Goal: Register for event/course

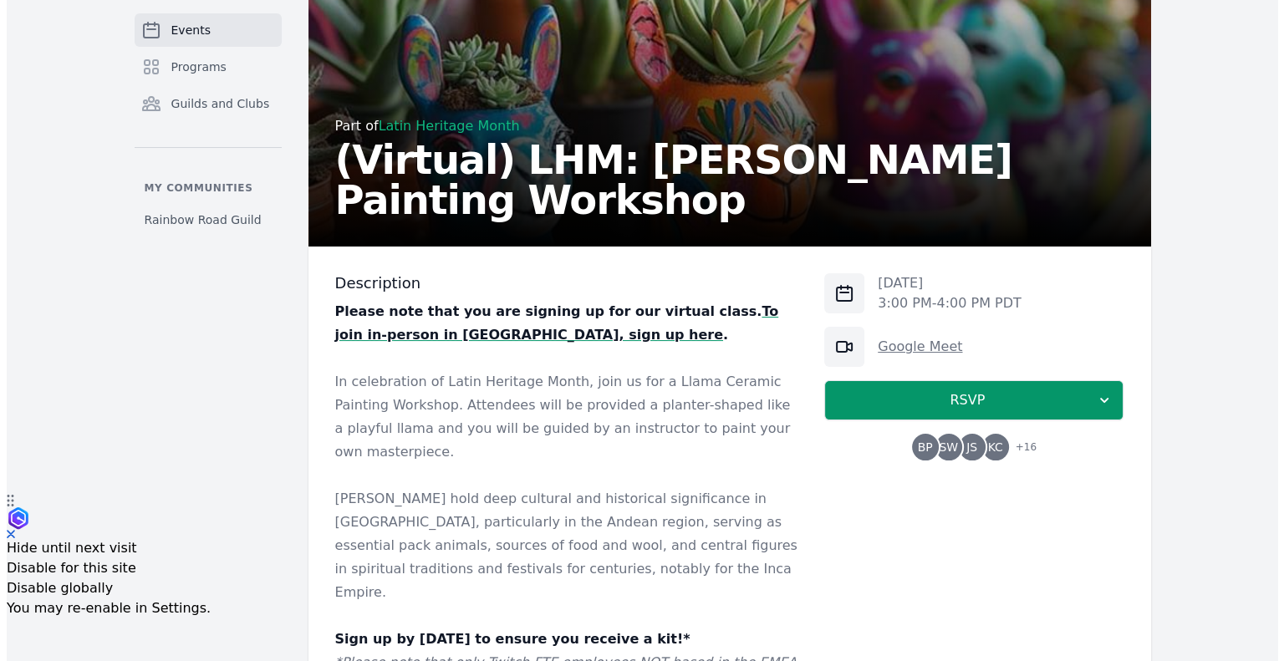
scroll to position [166, 0]
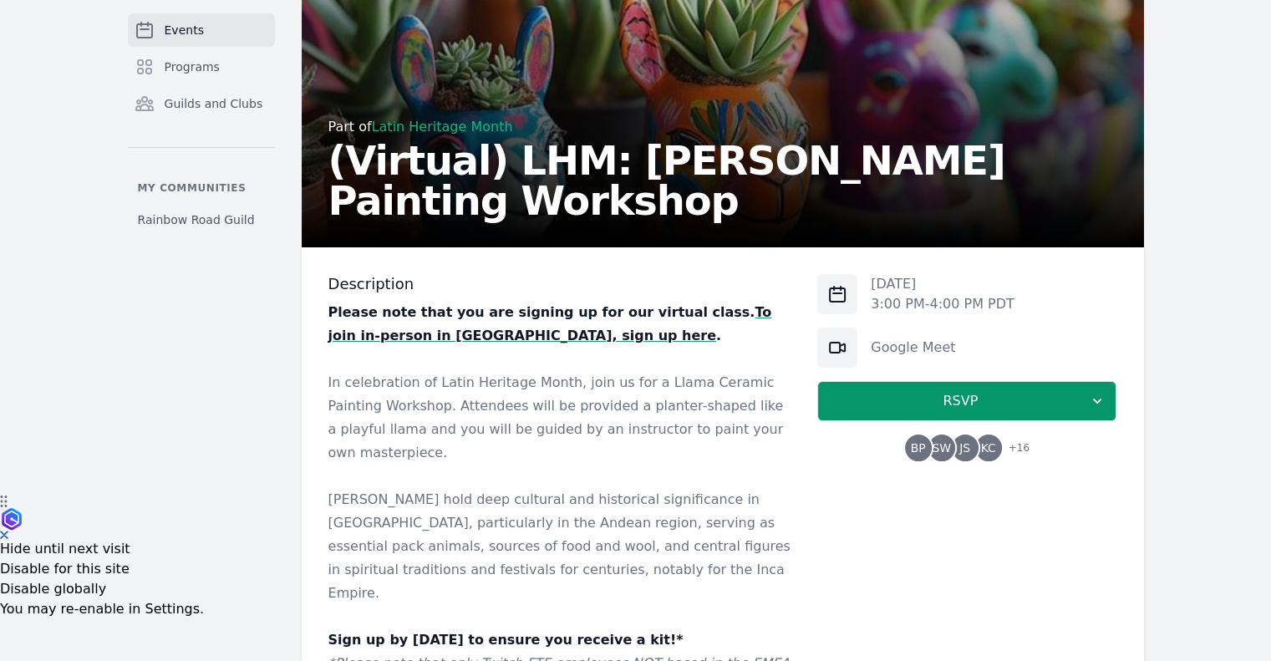
click at [955, 450] on span "SW" at bounding box center [942, 448] width 27 height 27
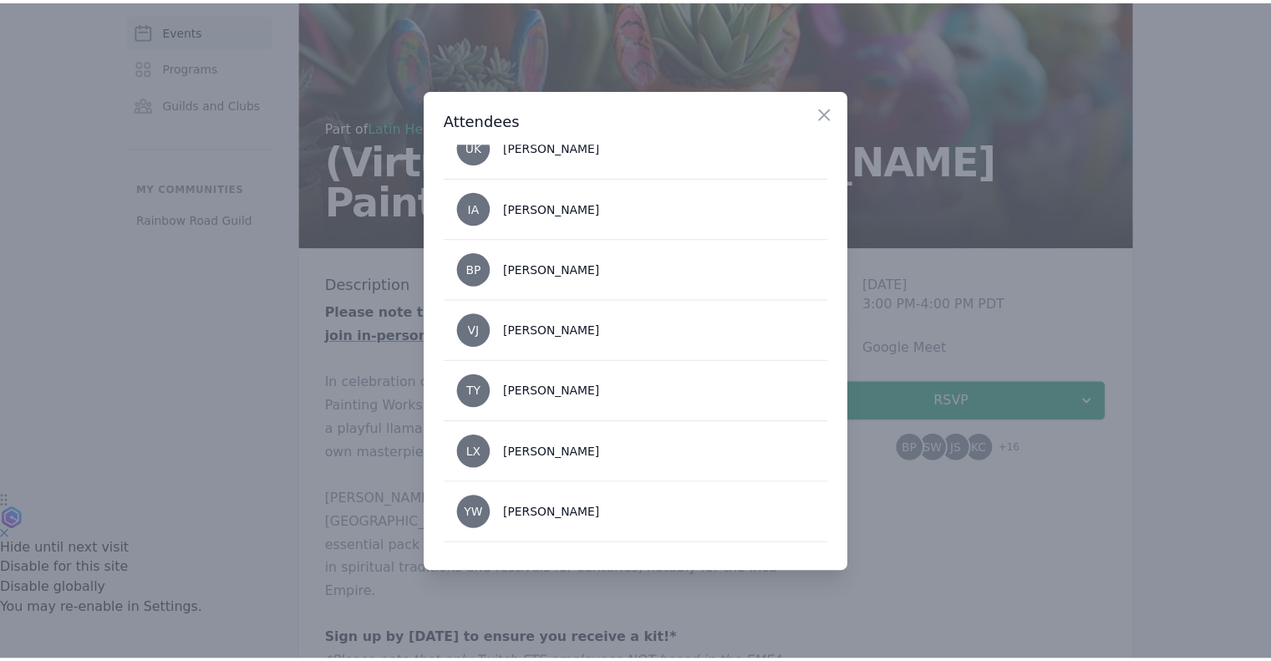
scroll to position [807, 0]
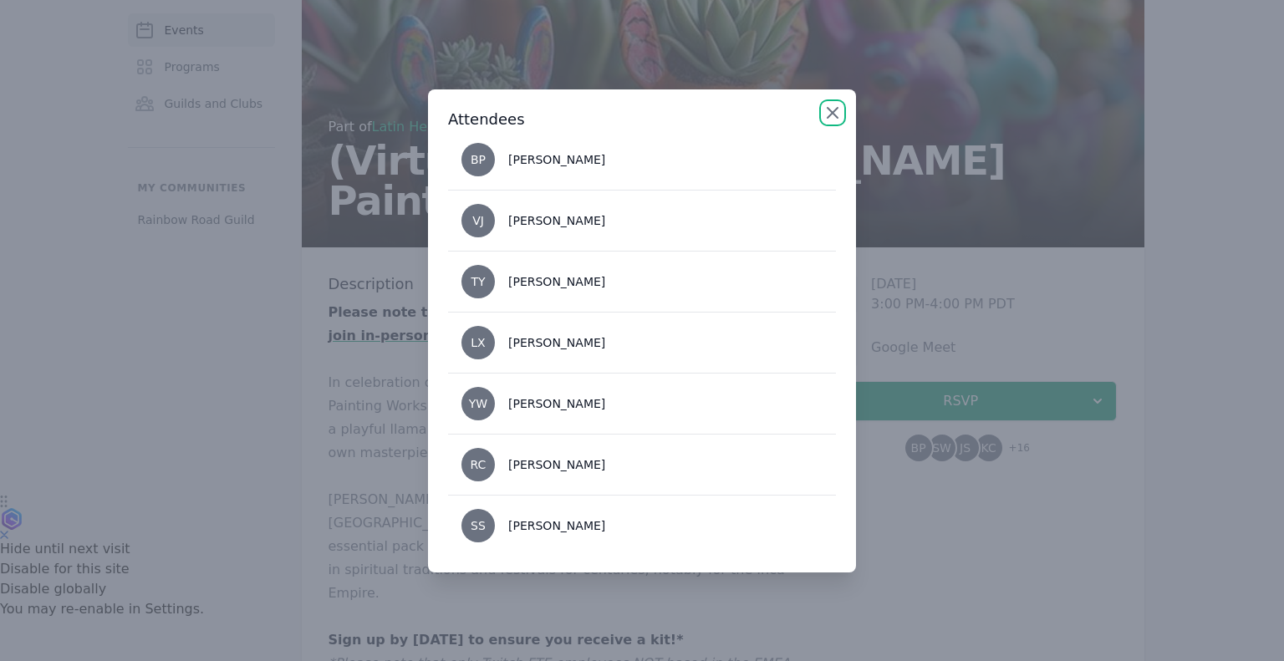
click at [829, 115] on icon "button" at bounding box center [833, 113] width 10 height 10
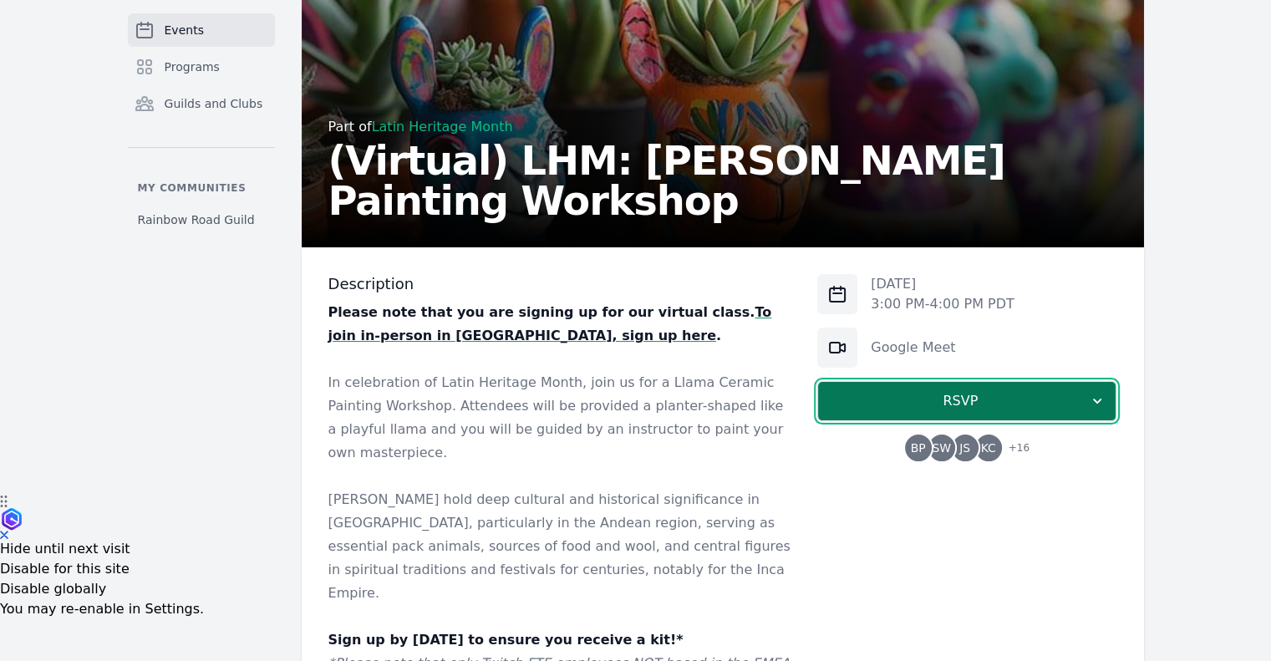
click at [921, 395] on span "RSVP" at bounding box center [960, 401] width 257 height 20
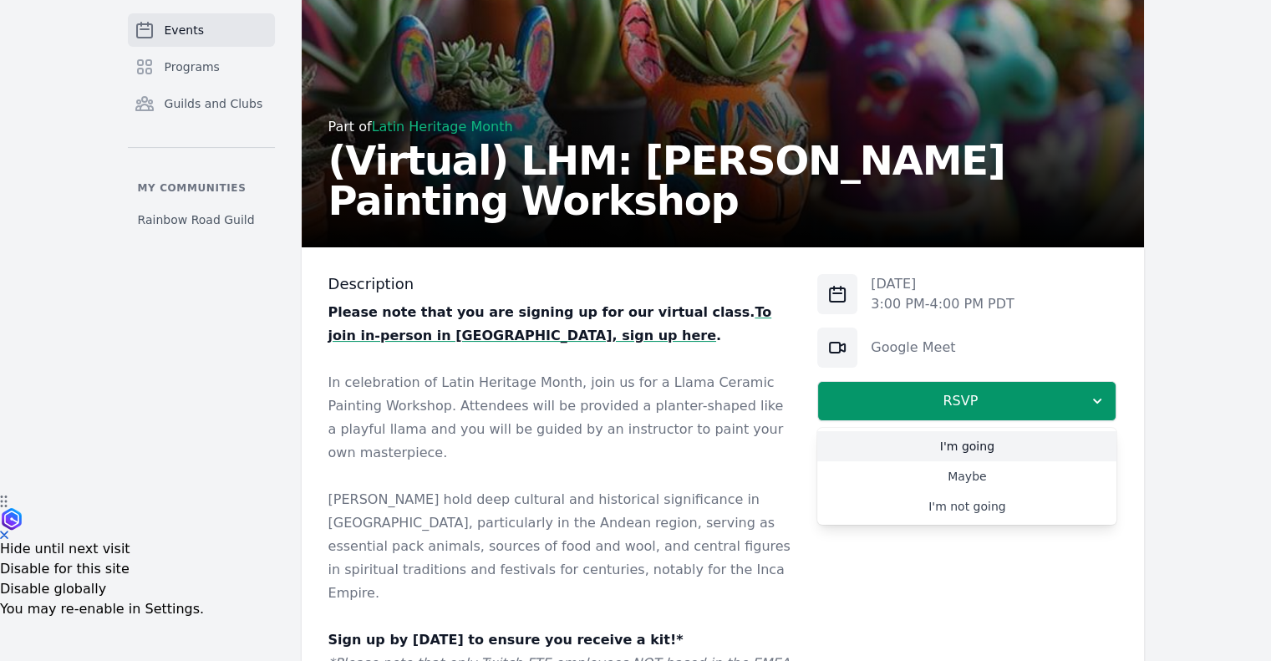
click at [938, 448] on link "I'm going" at bounding box center [967, 446] width 299 height 30
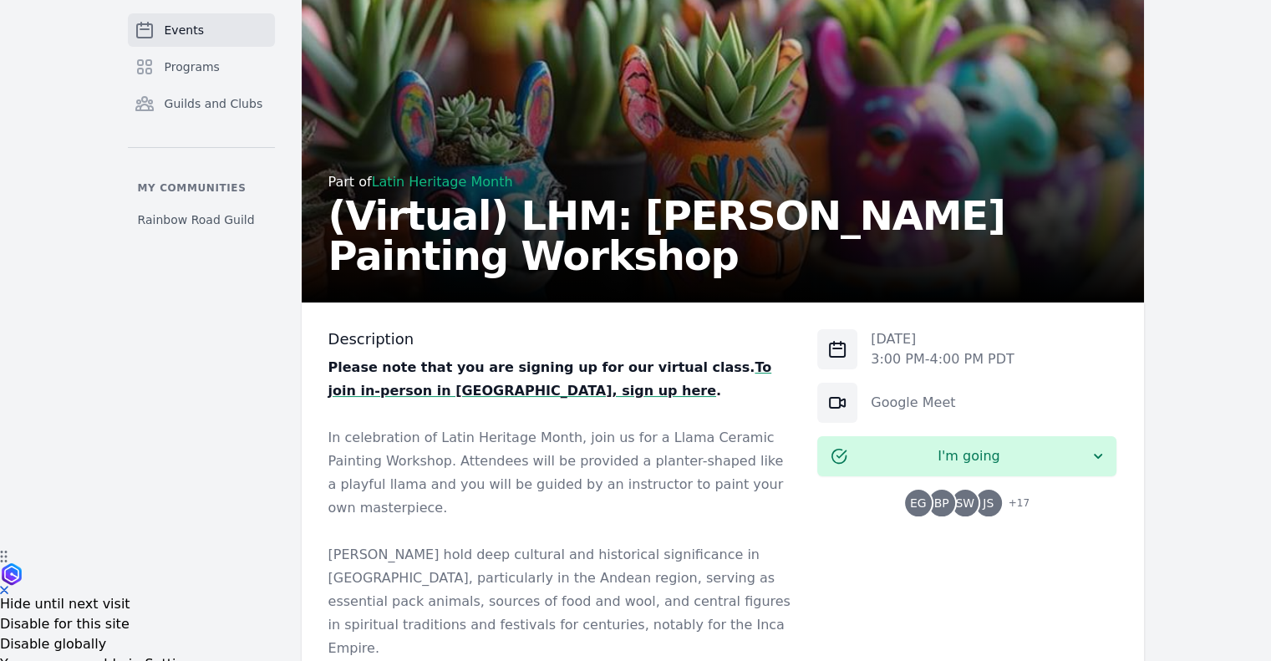
scroll to position [0, 0]
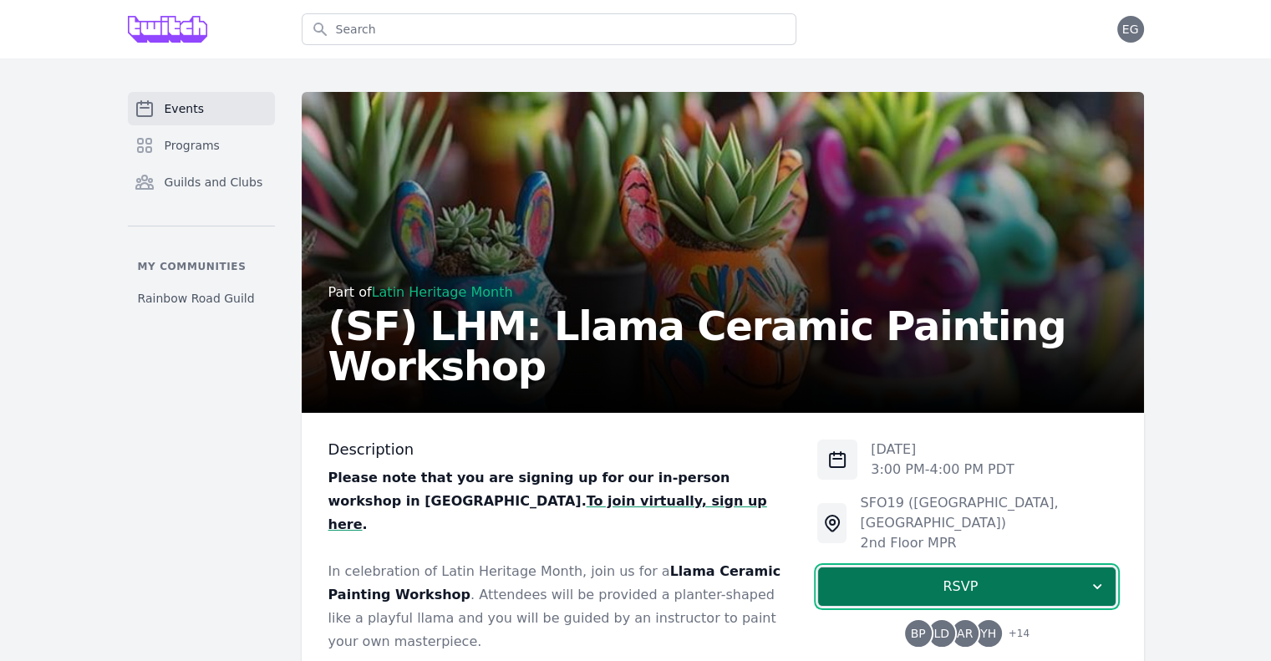
click at [930, 577] on span "RSVP" at bounding box center [960, 587] width 257 height 20
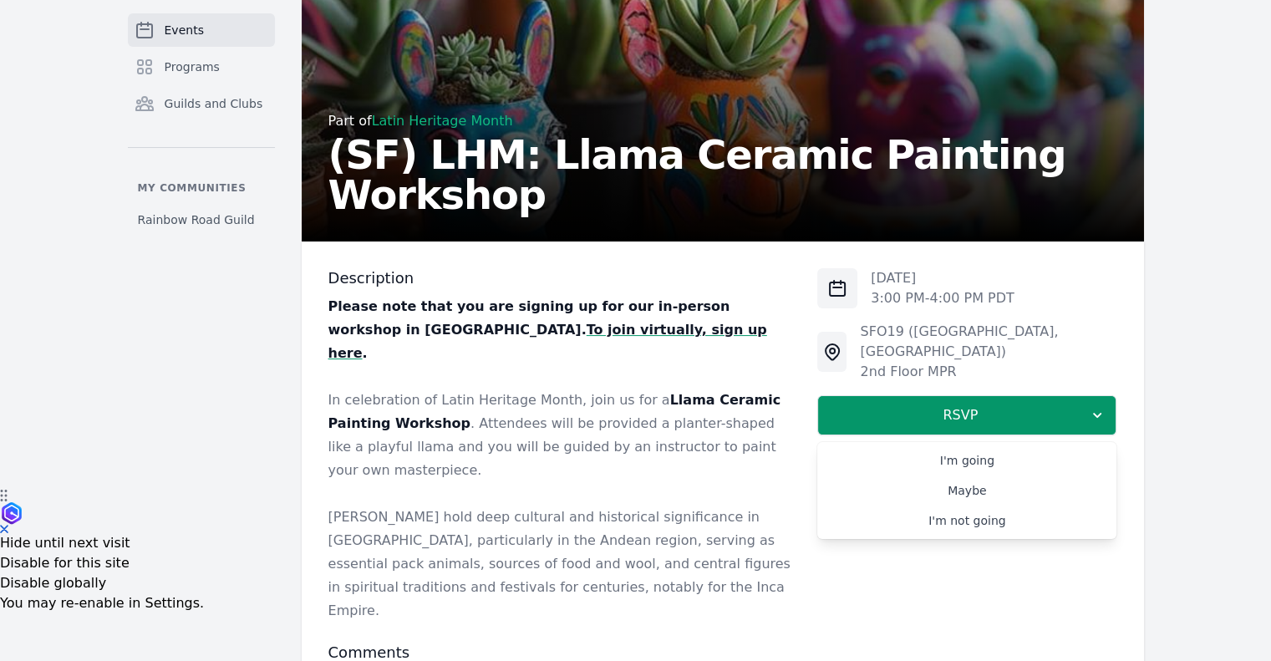
scroll to position [171, 0]
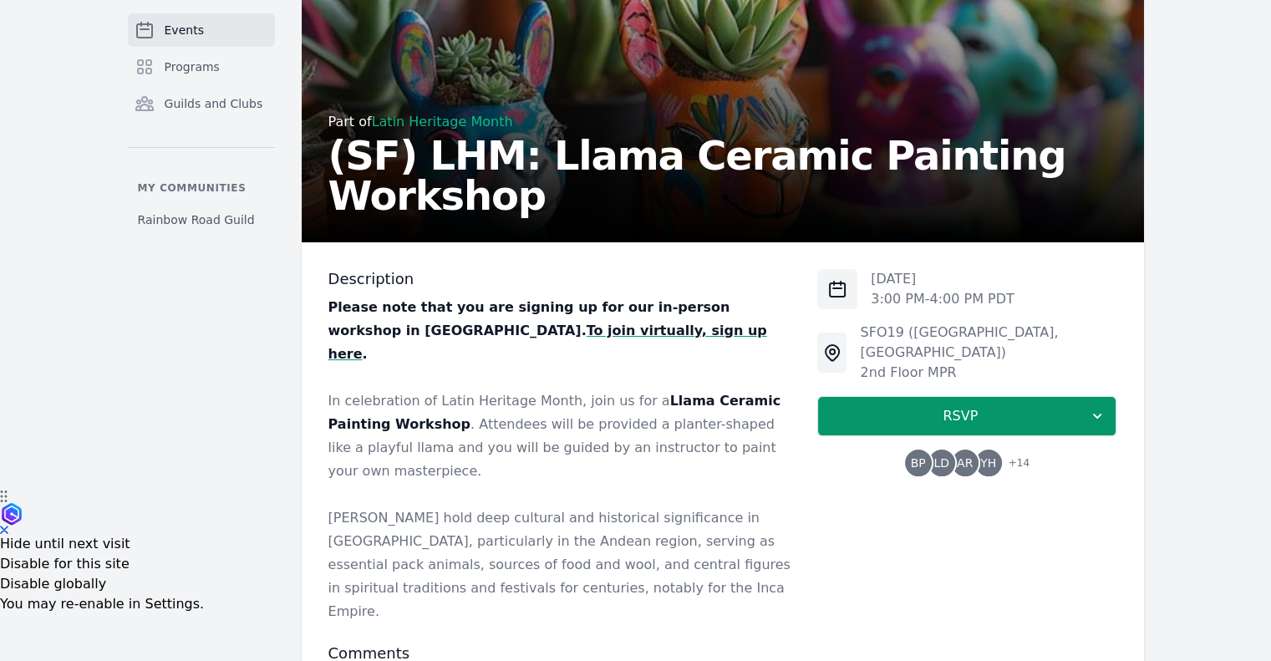
click at [410, 334] on strong "To join virtually, sign up here" at bounding box center [548, 342] width 439 height 39
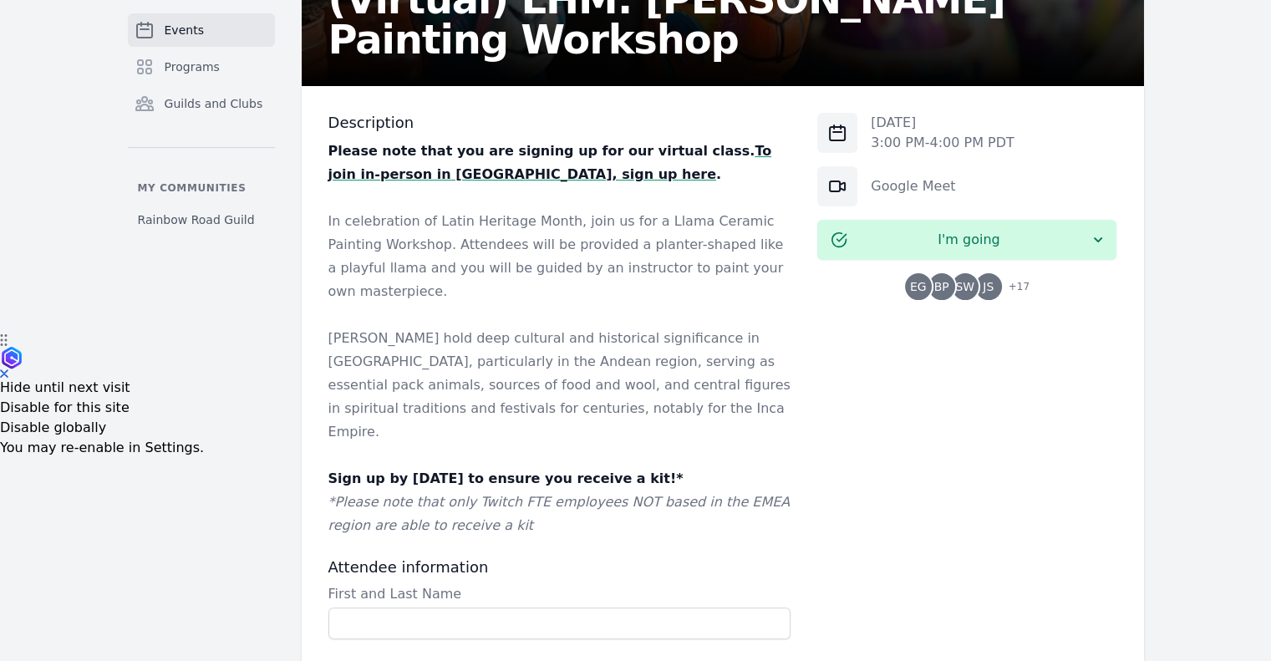
scroll to position [334, 0]
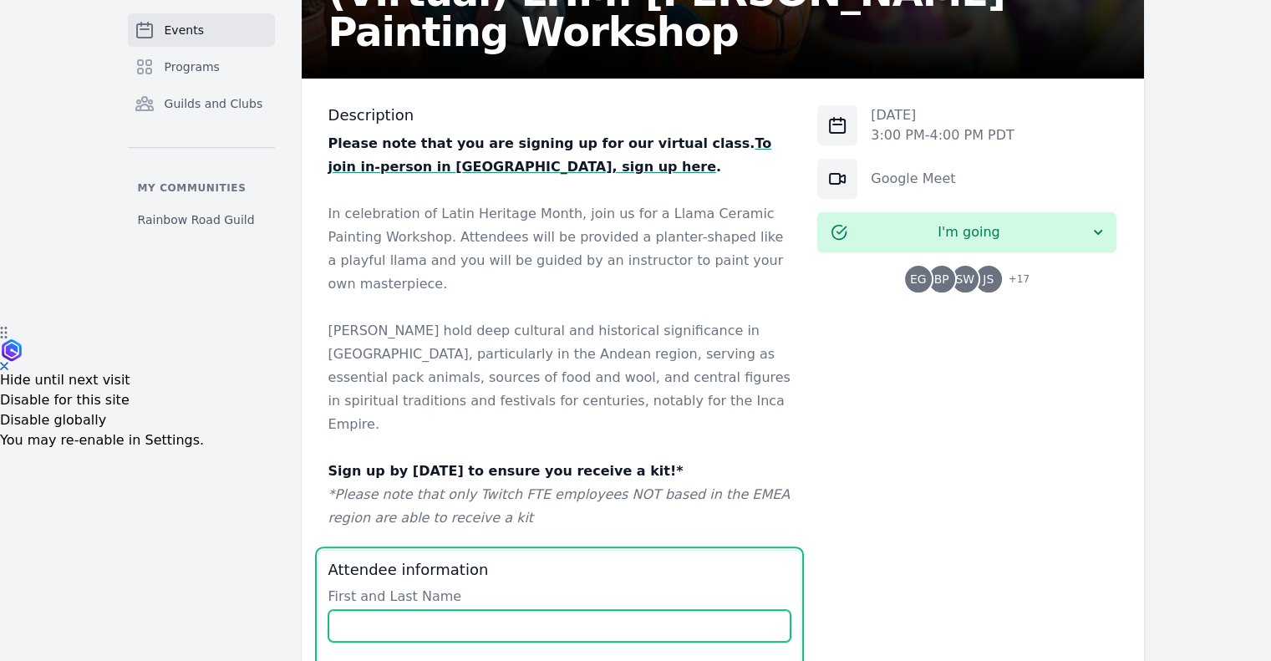
click at [573, 610] on input "First and Last Name" at bounding box center [560, 626] width 463 height 32
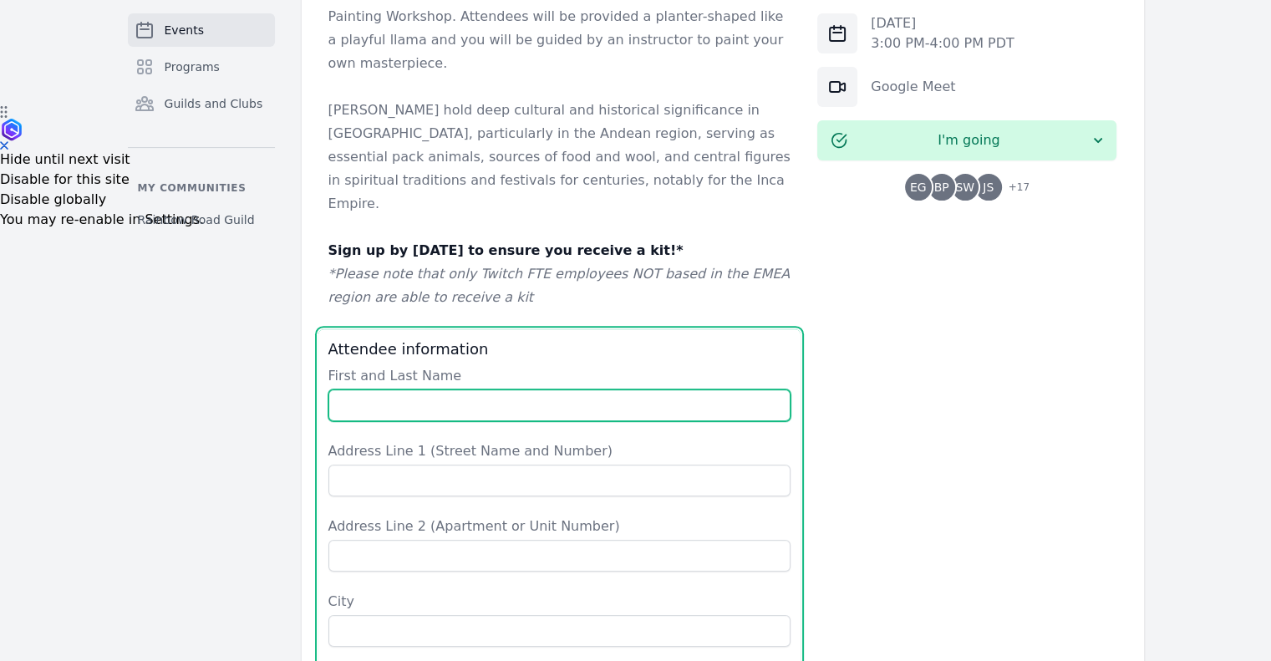
scroll to position [570, 0]
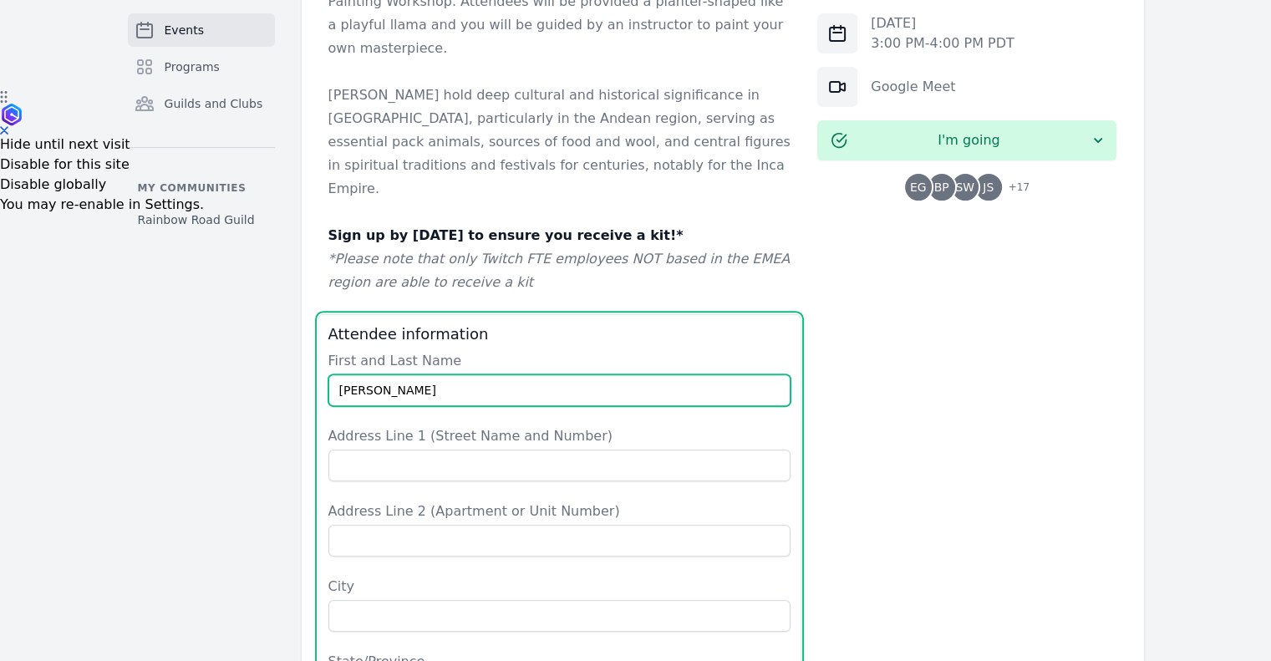
type input "[PERSON_NAME]"
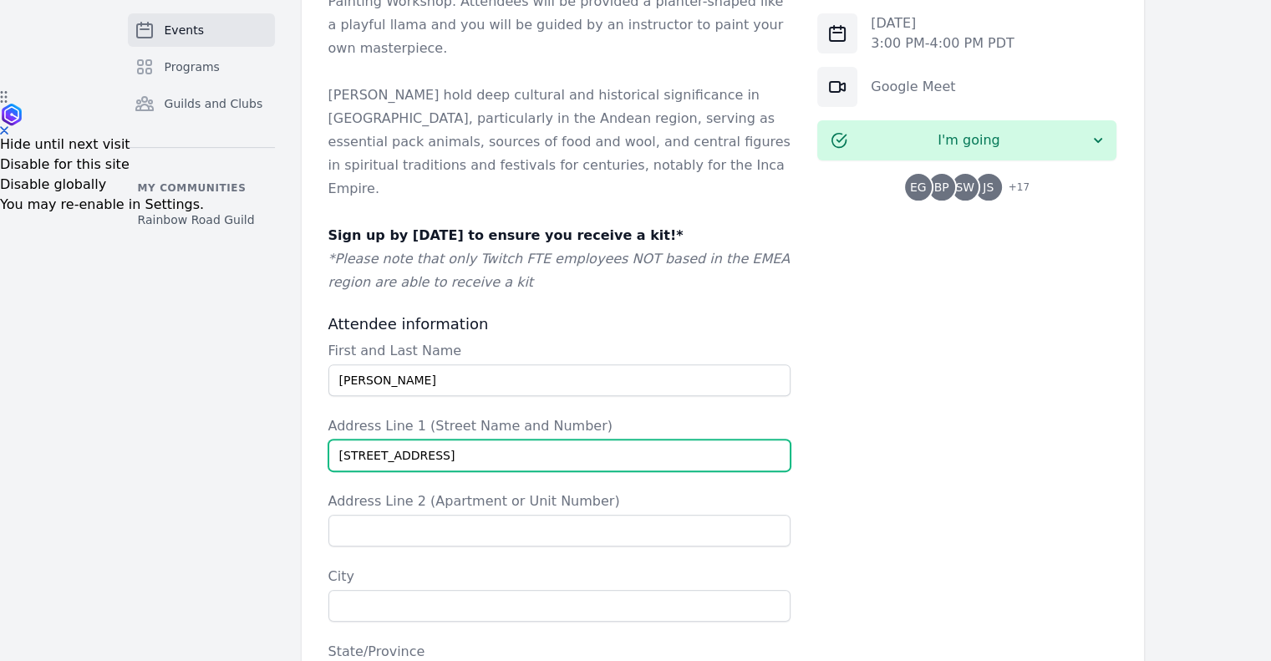
type input "[STREET_ADDRESS]"
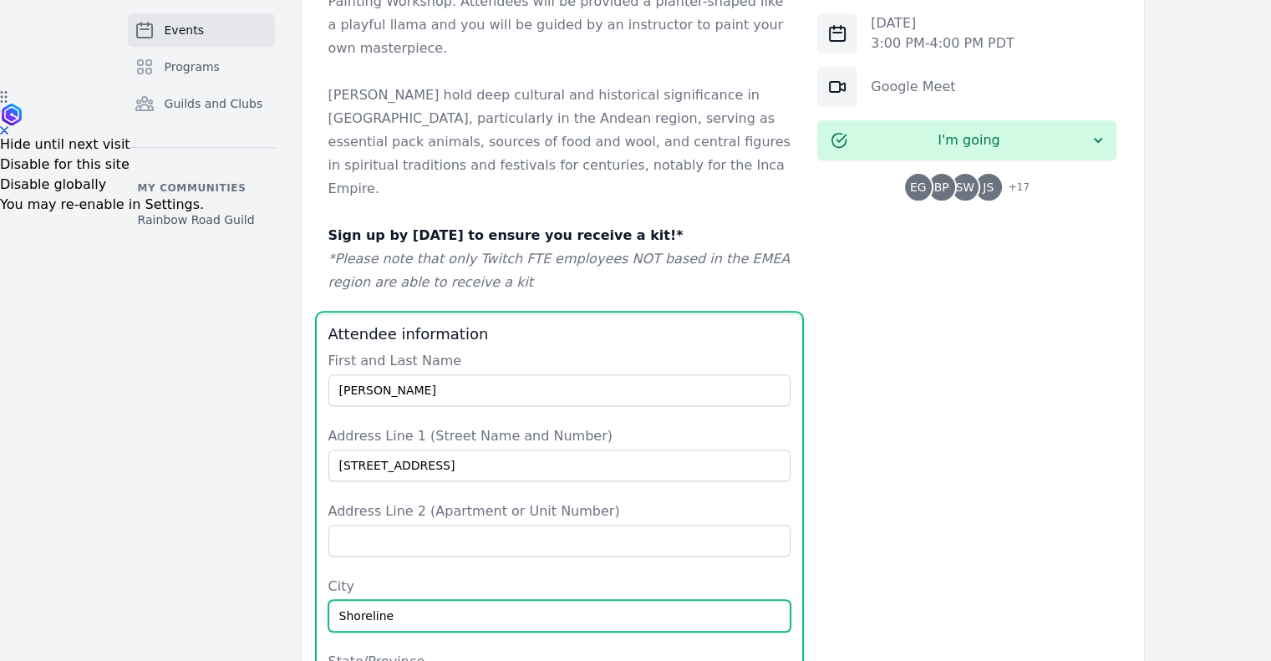
type input "Shoreline"
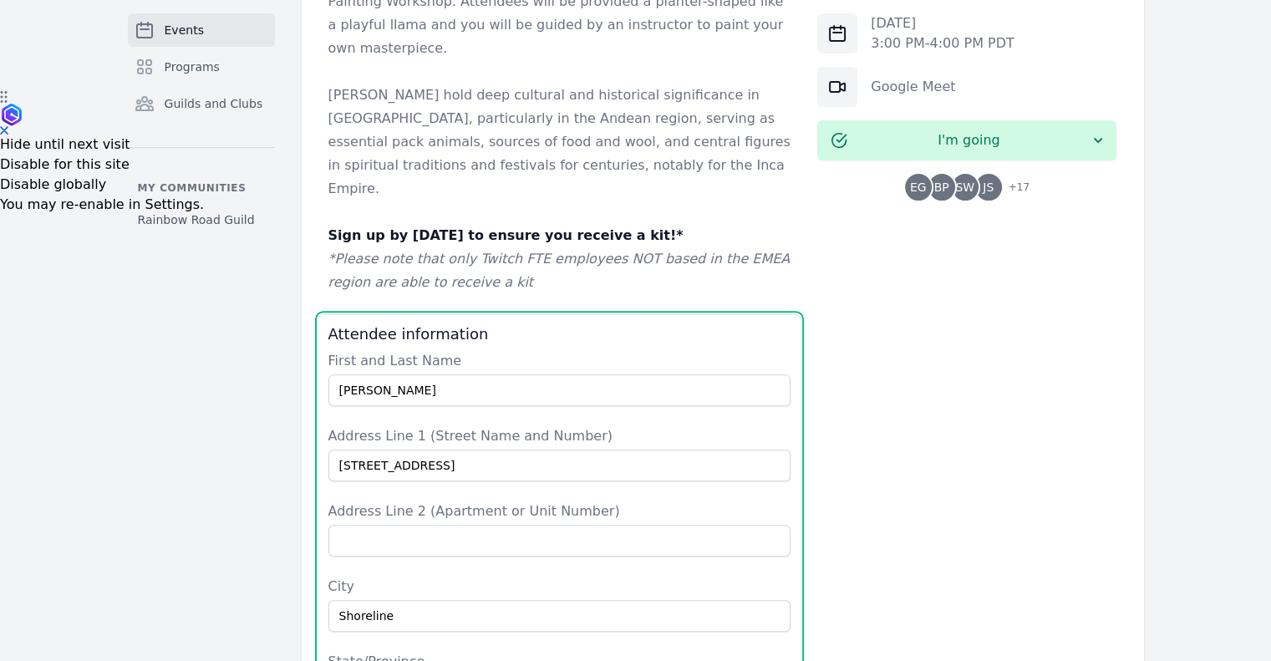
type input "WA"
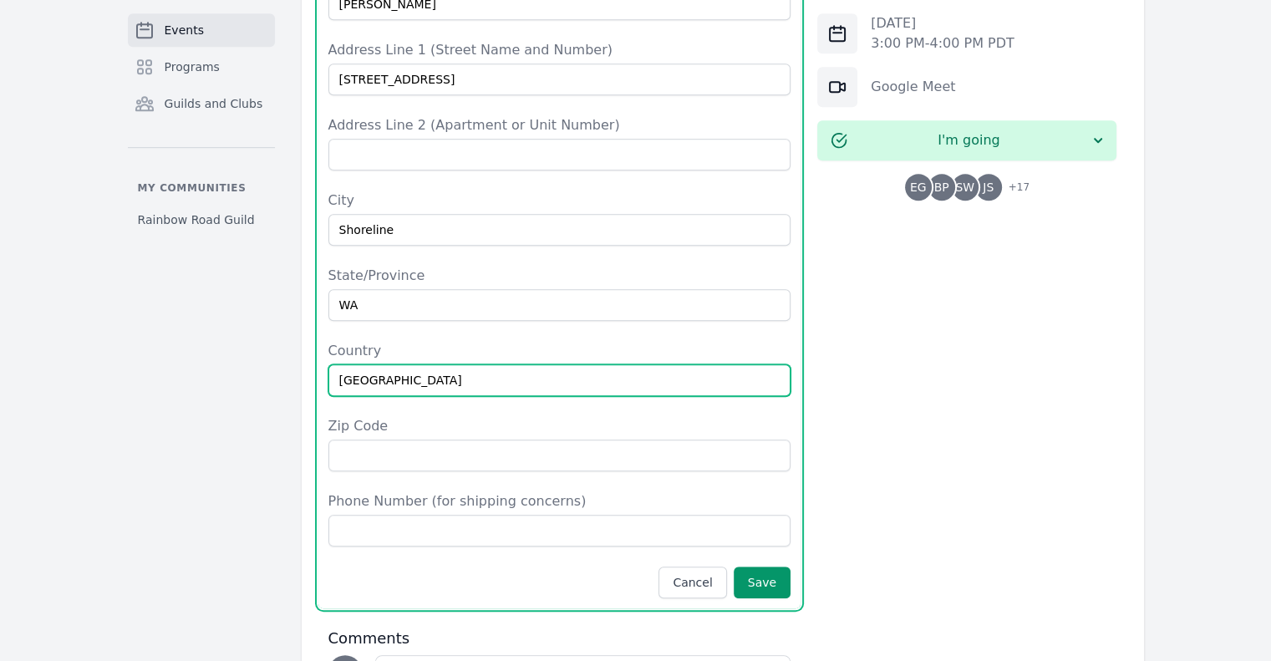
type input "[GEOGRAPHIC_DATA]"
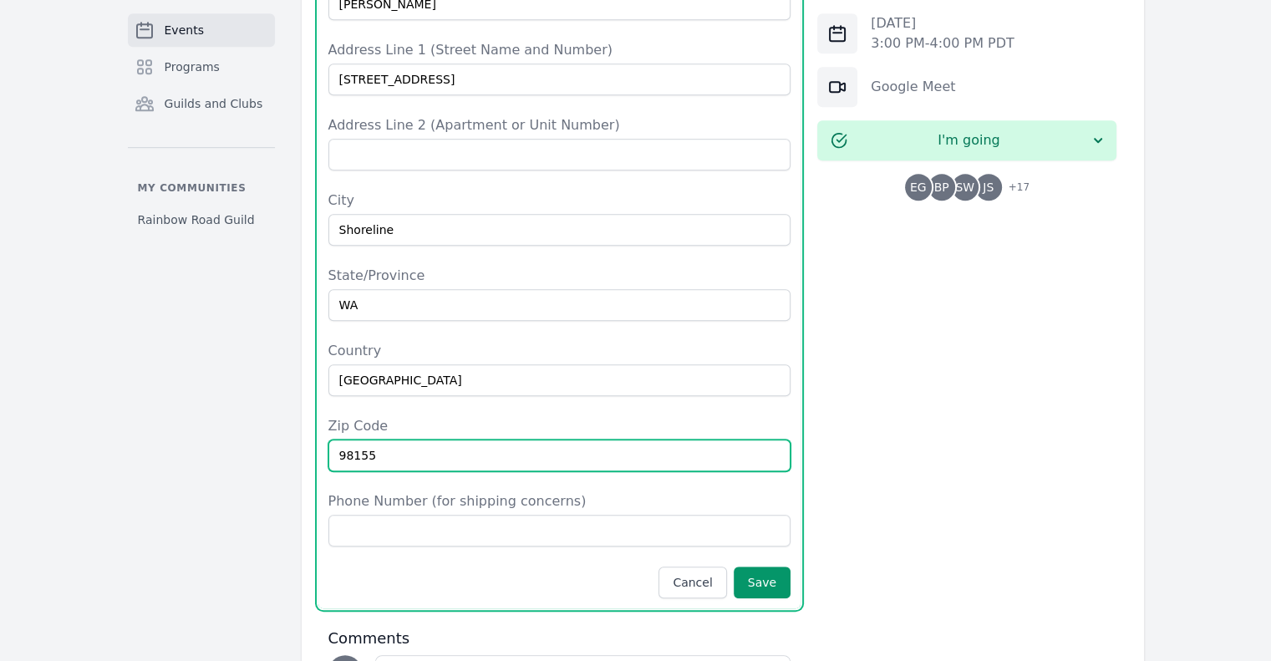
type input "98155"
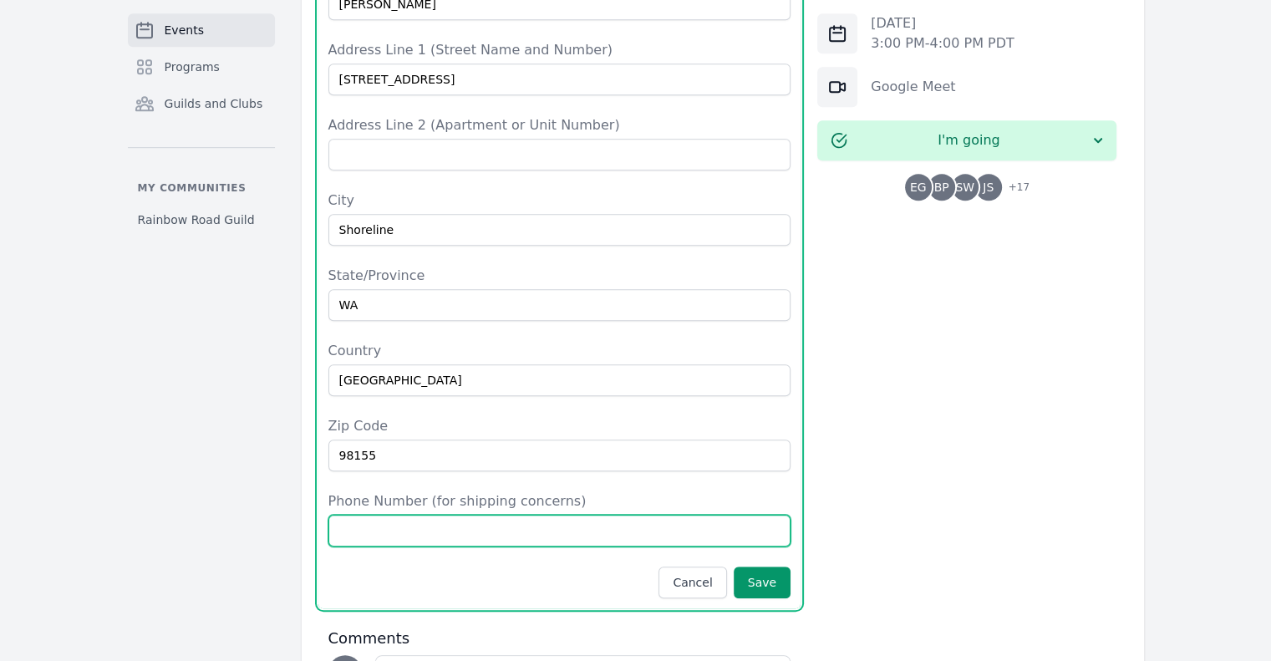
click at [573, 515] on input "Phone Number (for shipping concerns)" at bounding box center [560, 531] width 463 height 32
type input "9716455272"
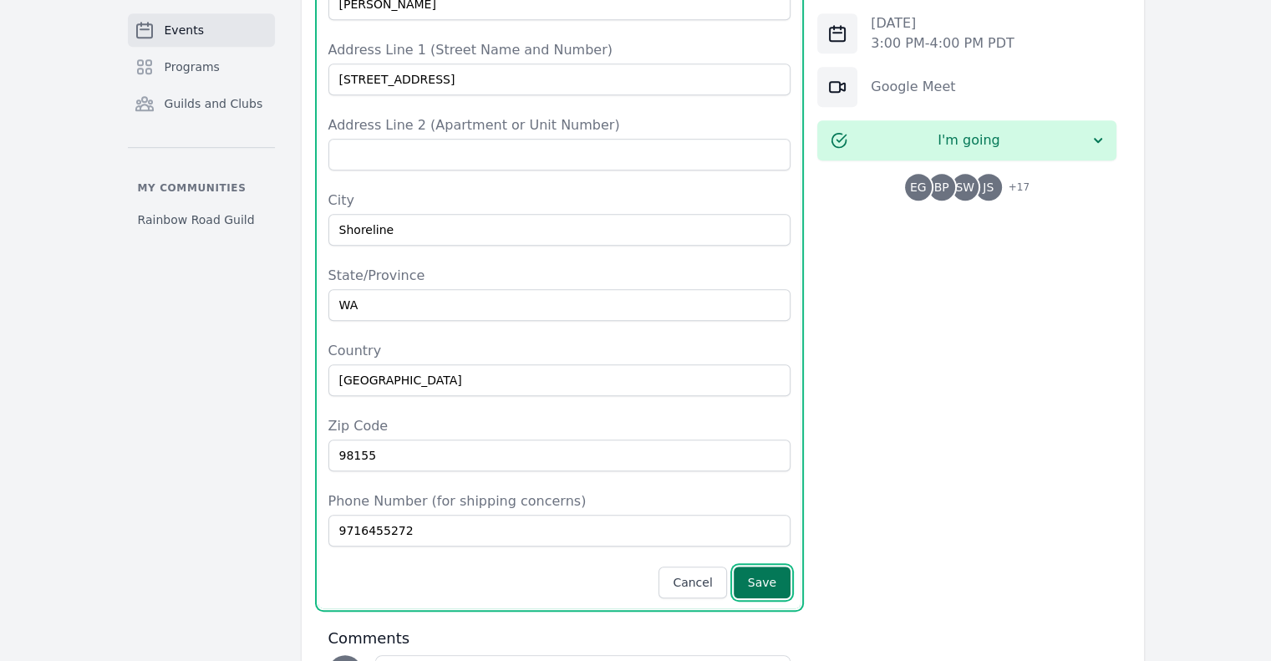
click at [744, 567] on button "Save" at bounding box center [762, 583] width 57 height 32
